Goal: Find specific page/section: Find specific page/section

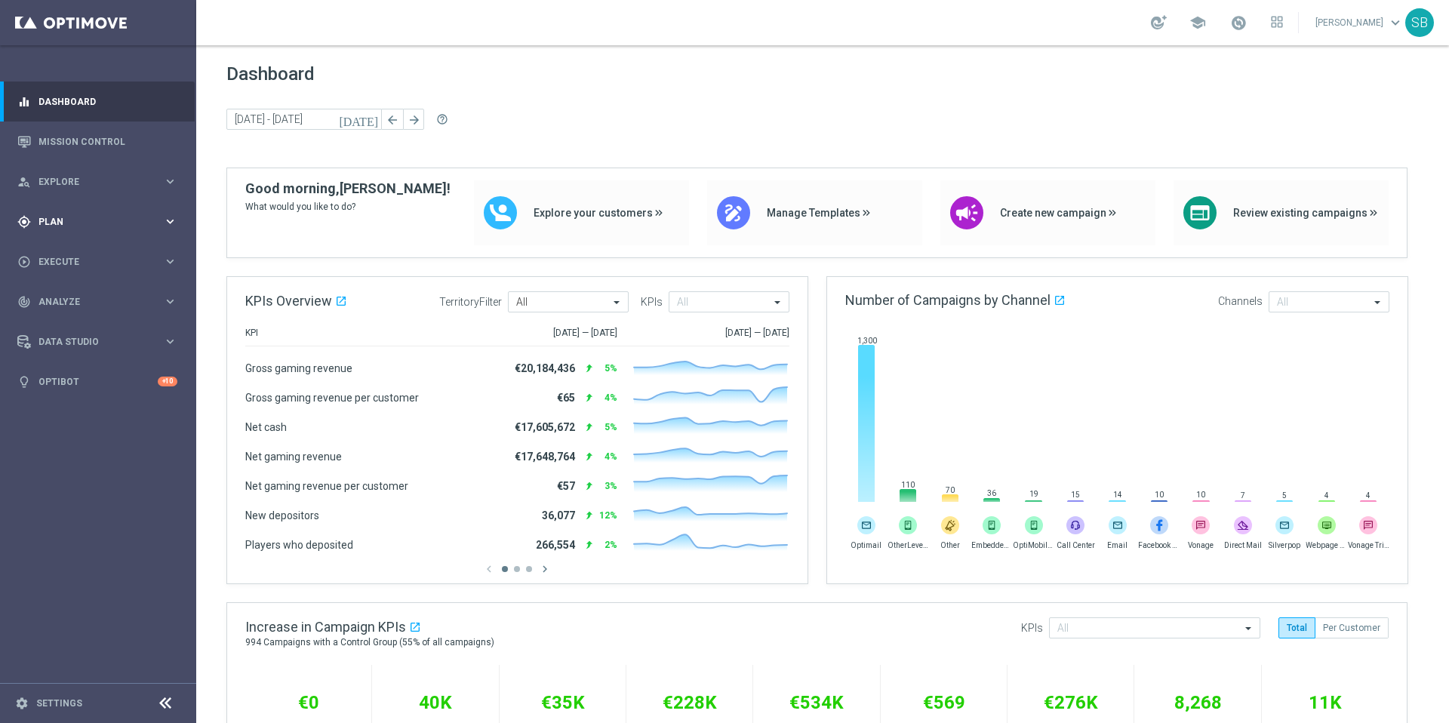
click at [165, 222] on icon "keyboard_arrow_right" at bounding box center [170, 221] width 14 height 14
click at [63, 182] on span "Explore" at bounding box center [100, 181] width 125 height 9
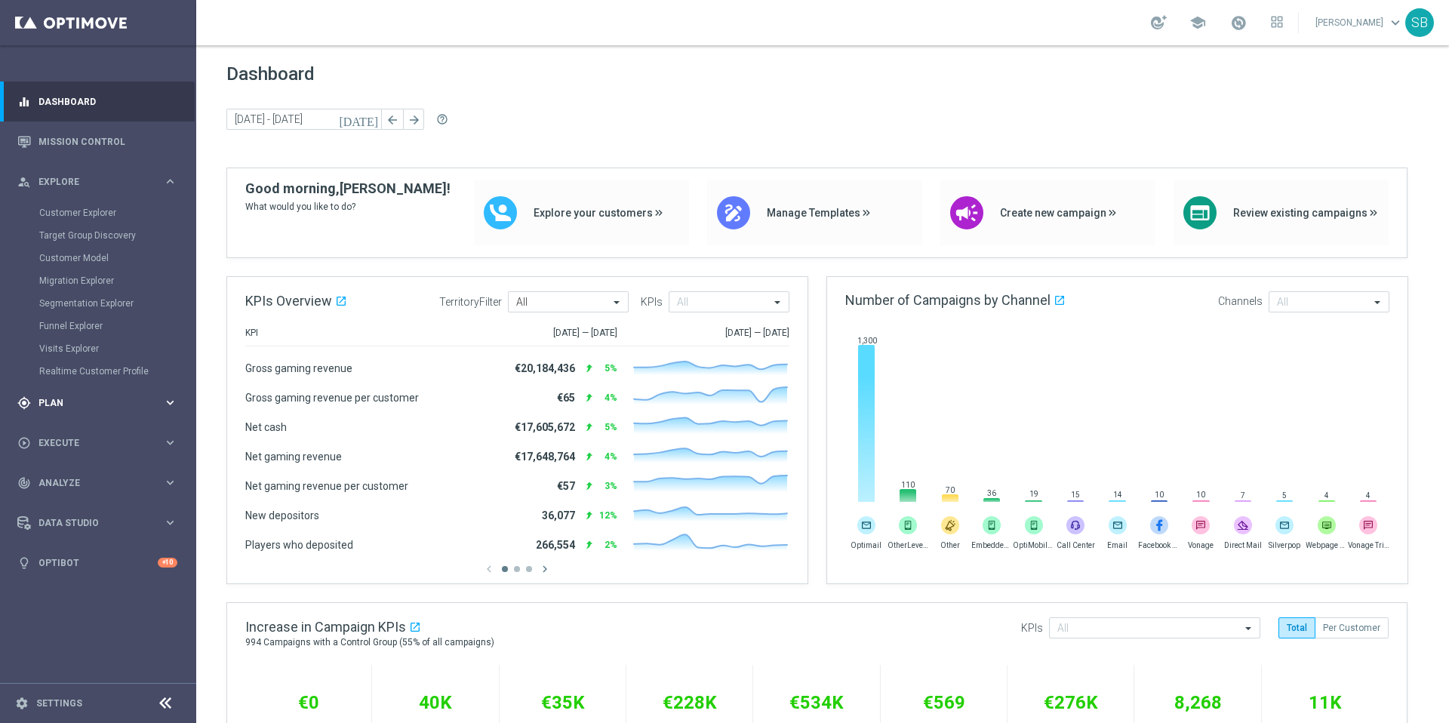
click at [55, 408] on div "gps_fixed Plan" at bounding box center [90, 403] width 146 height 14
click at [66, 299] on span "Templates" at bounding box center [94, 298] width 108 height 9
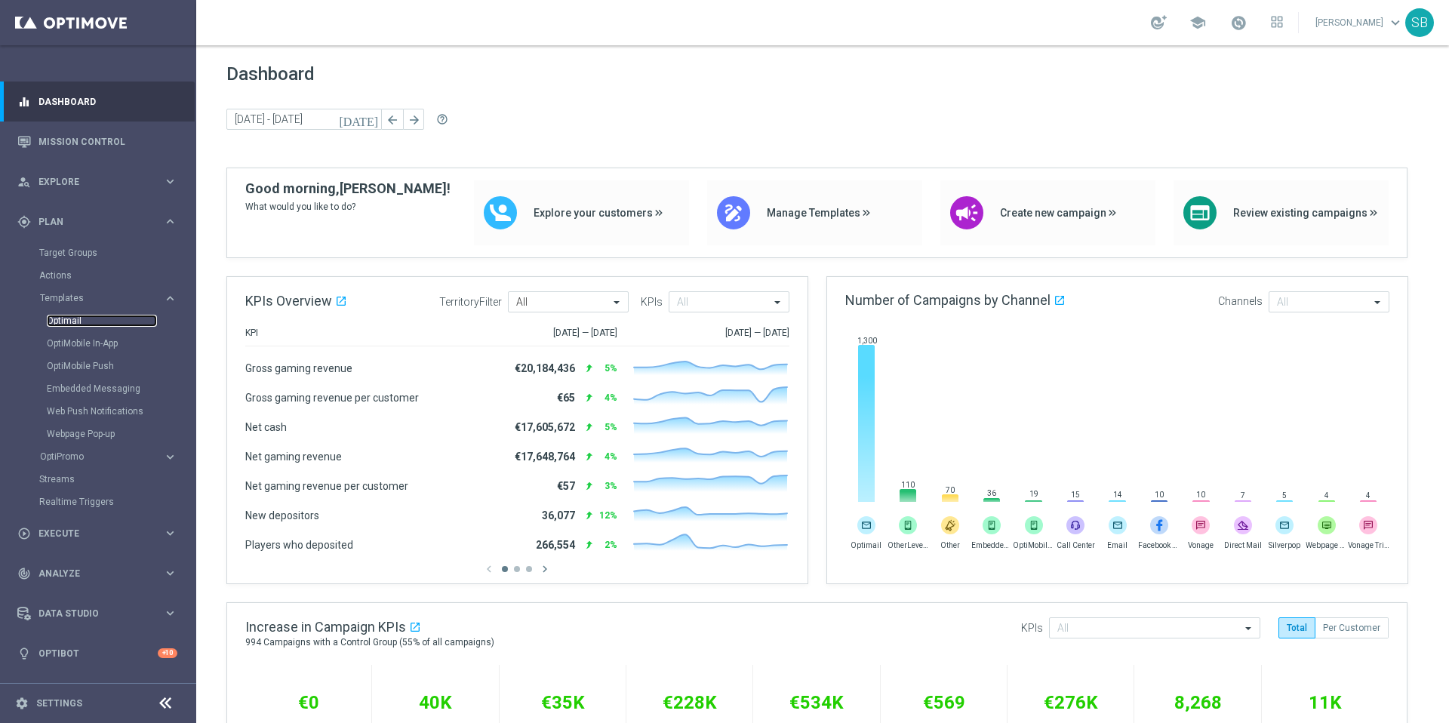
click at [78, 326] on link "Optimail" at bounding box center [102, 321] width 110 height 12
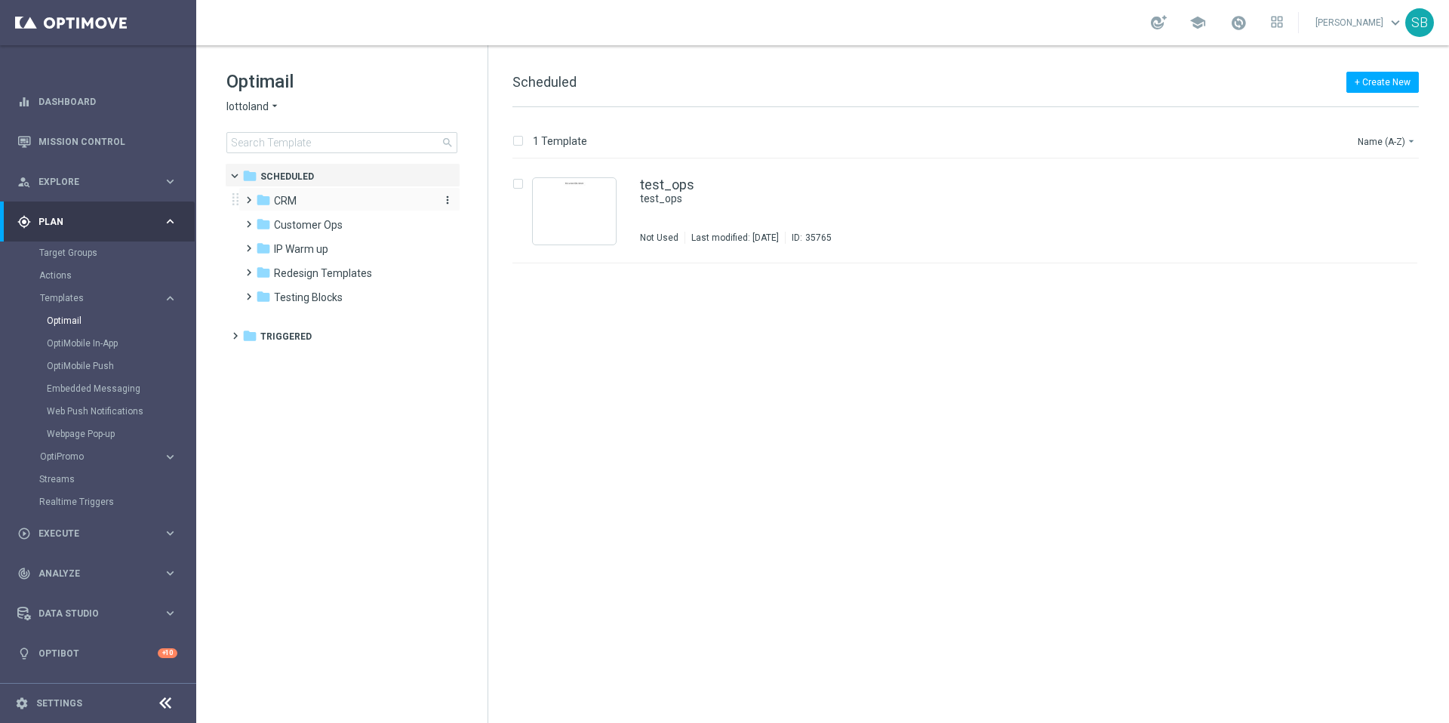
click at [275, 202] on span "CRM" at bounding box center [285, 201] width 23 height 14
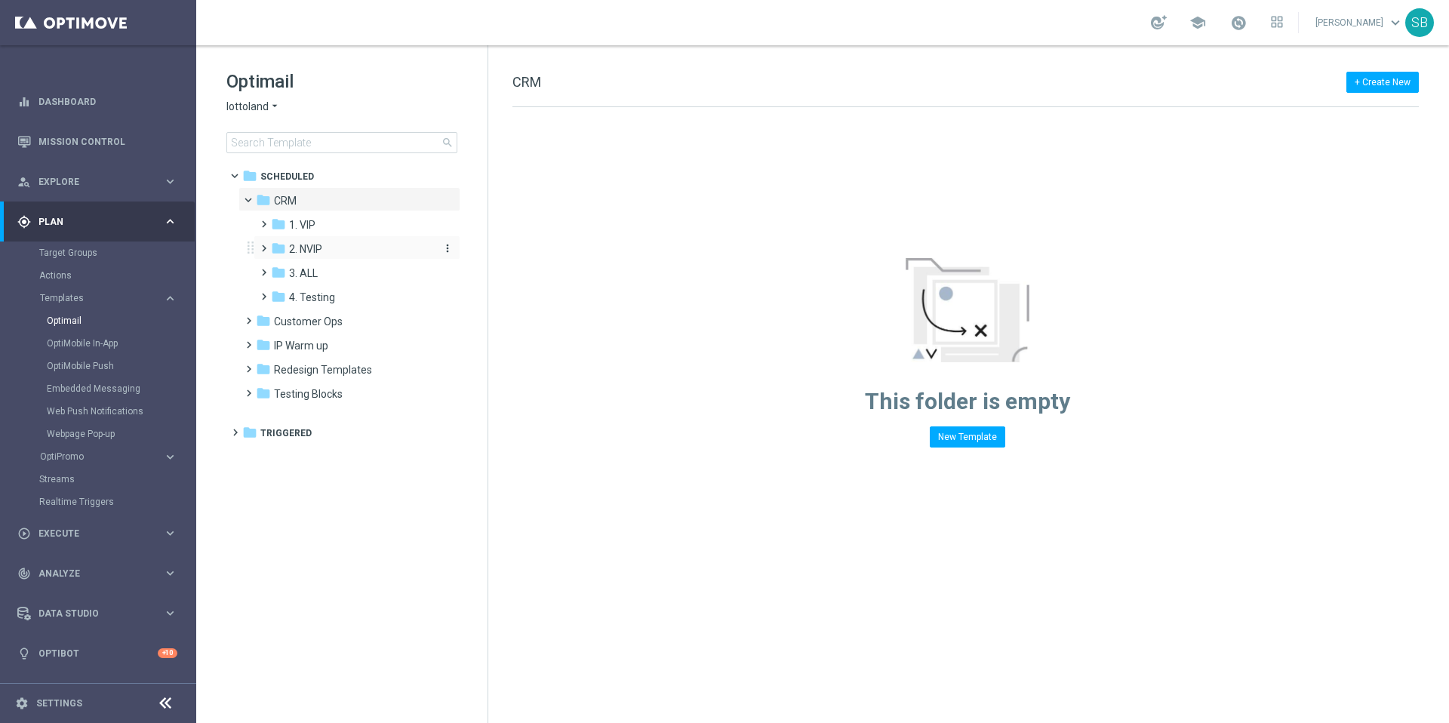
click at [309, 246] on span "2. NVIP" at bounding box center [305, 249] width 33 height 14
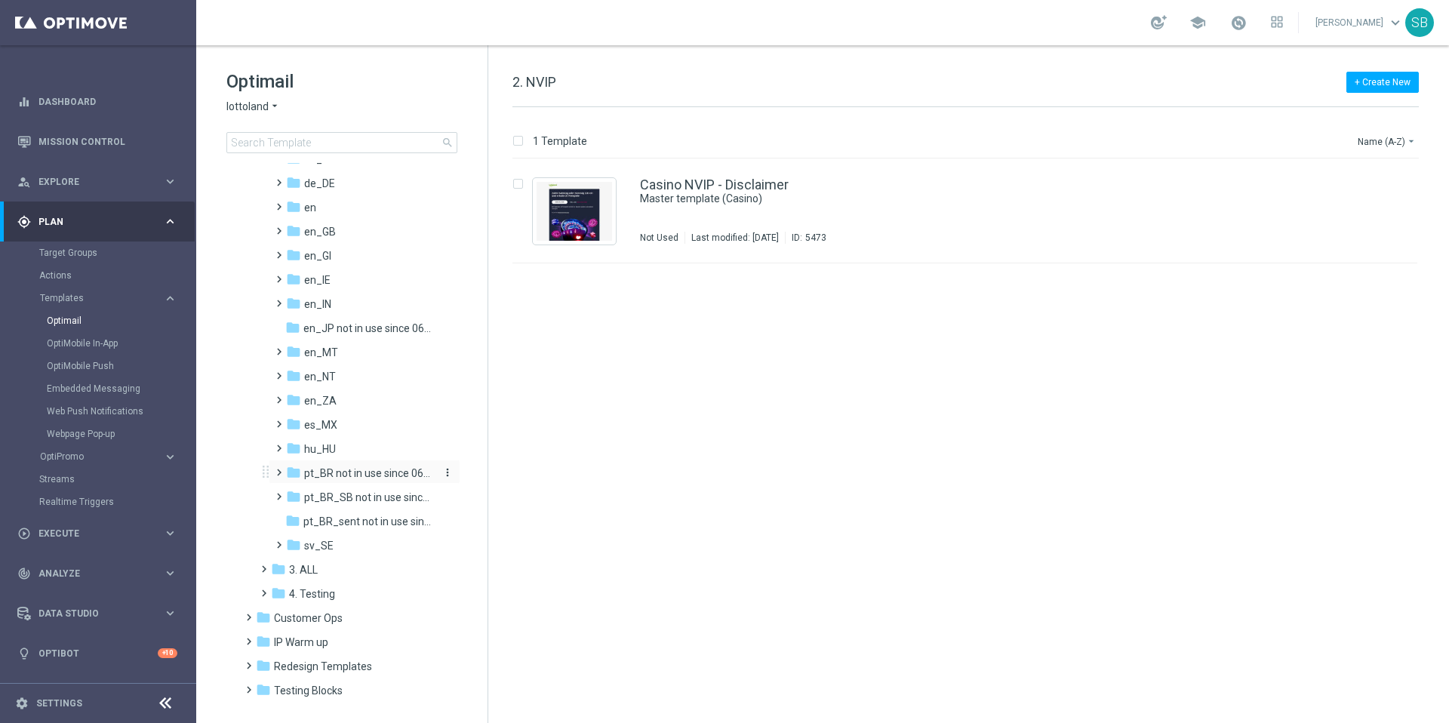
scroll to position [183, 0]
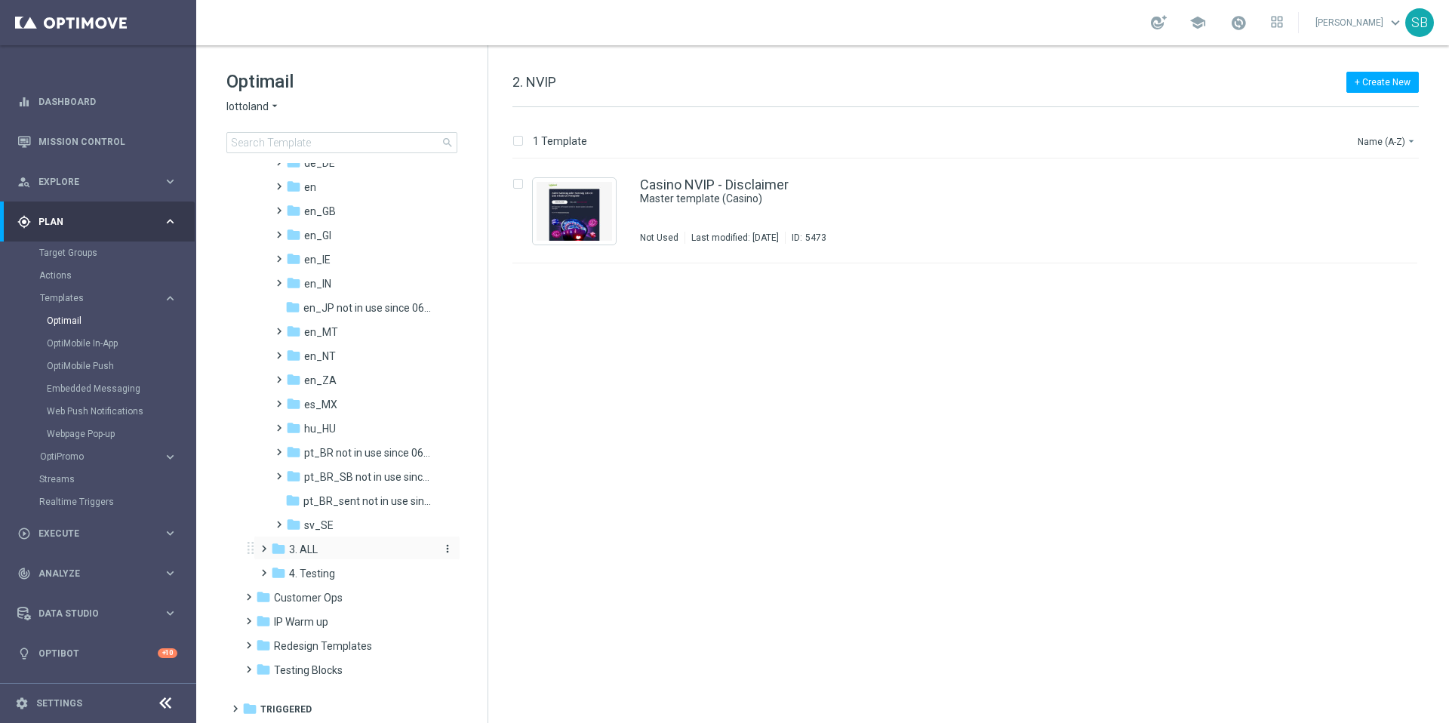
click at [275, 550] on icon "folder" at bounding box center [278, 548] width 15 height 15
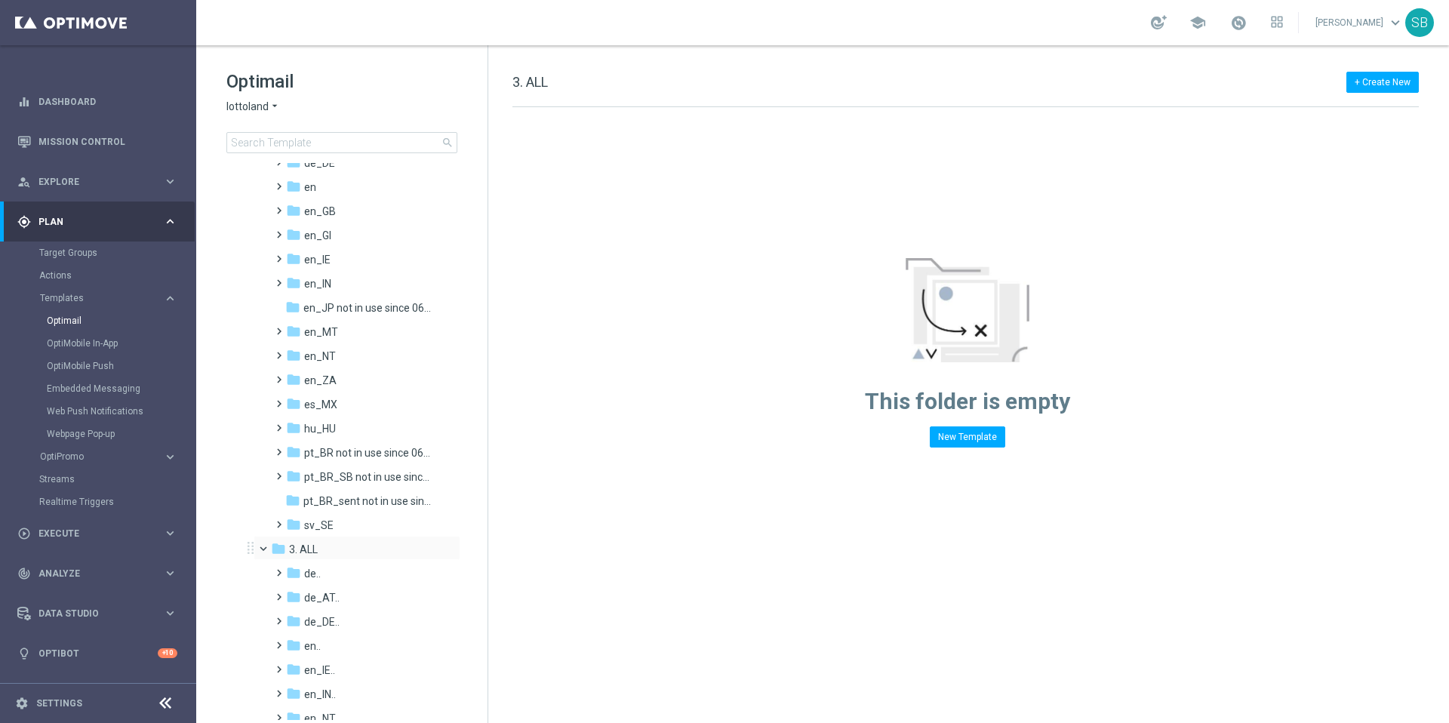
click at [267, 547] on span at bounding box center [270, 545] width 6 height 7
